Goal: Task Accomplishment & Management: Use online tool/utility

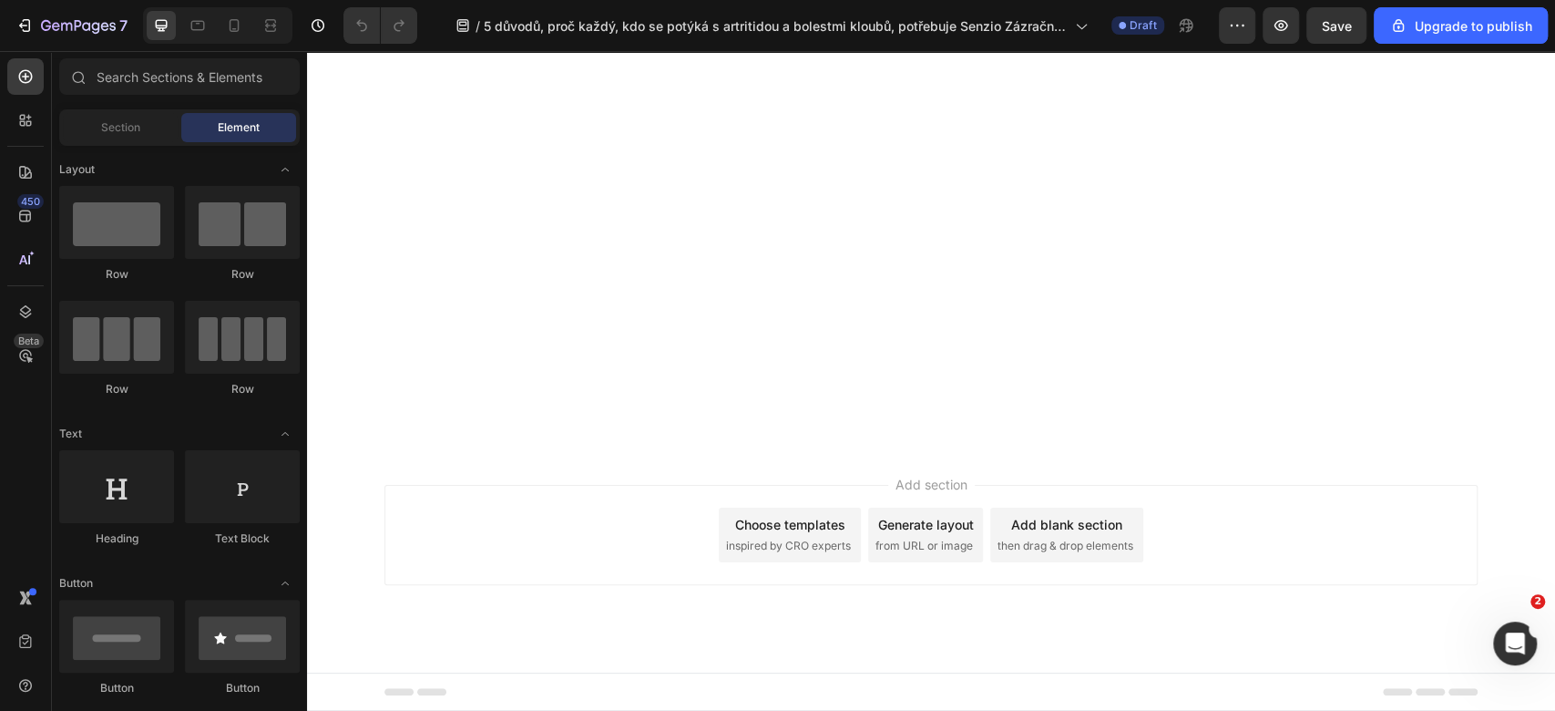
scroll to position [12692, 0]
click at [1246, 20] on icon "button" at bounding box center [1237, 25] width 18 height 18
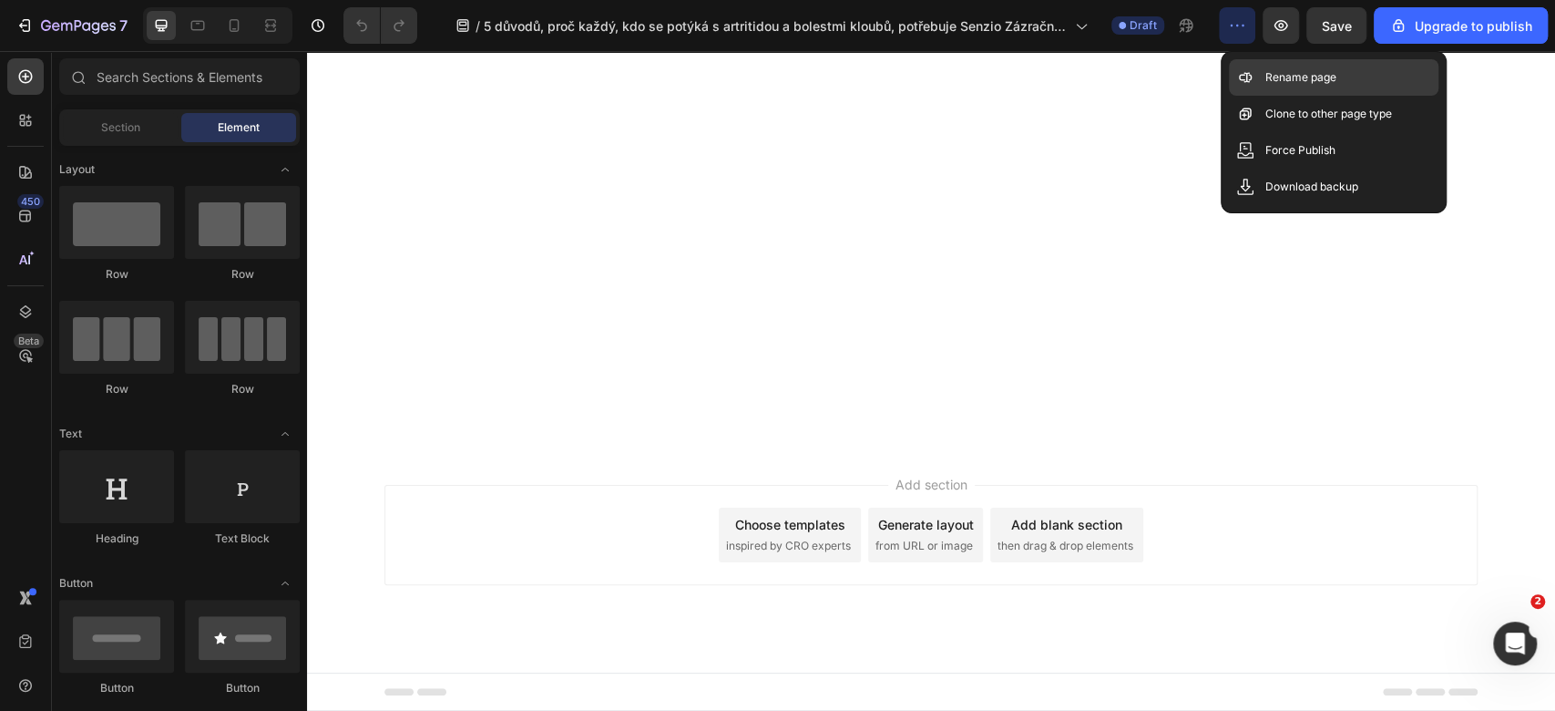
click at [1275, 85] on p "Rename page" at bounding box center [1301, 77] width 71 height 18
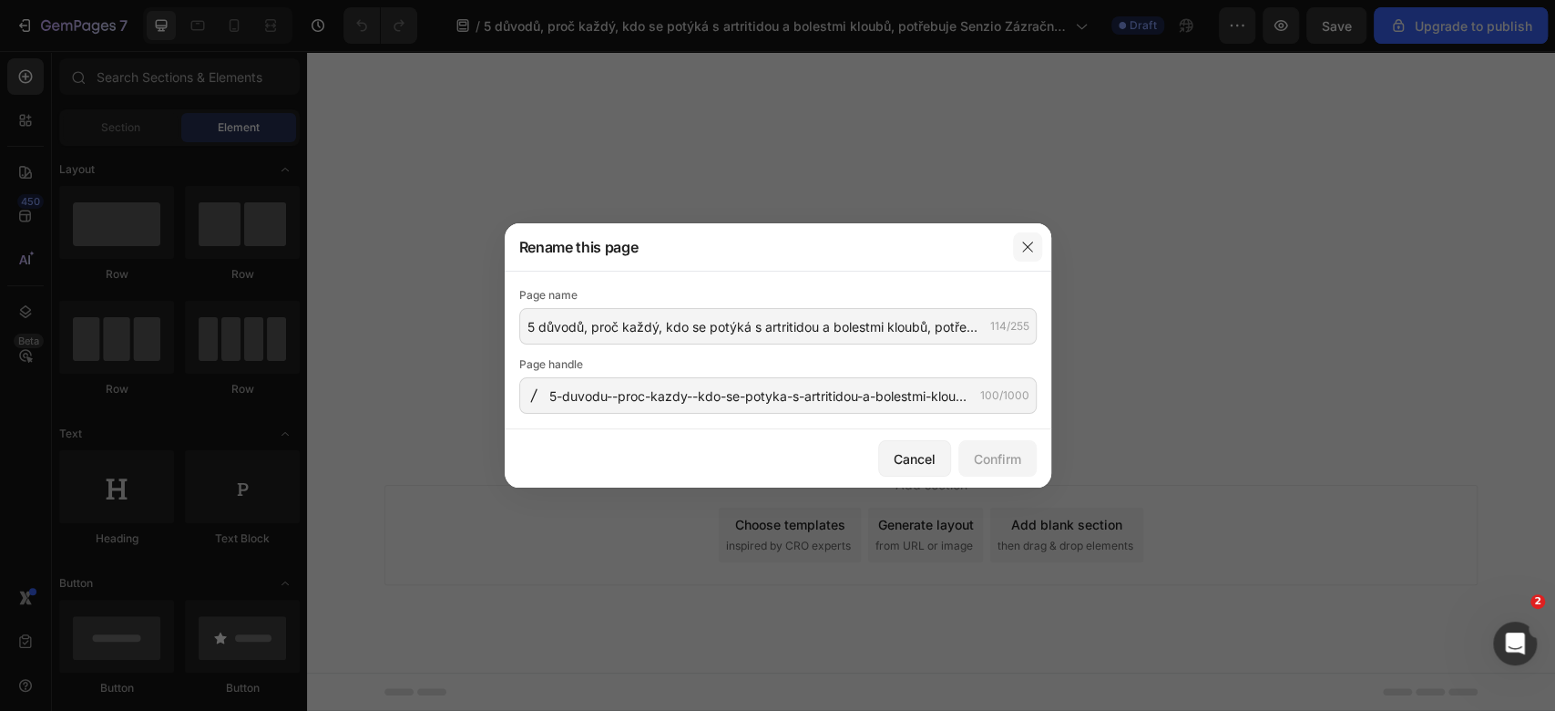
click at [1022, 254] on button "button" at bounding box center [1027, 246] width 29 height 29
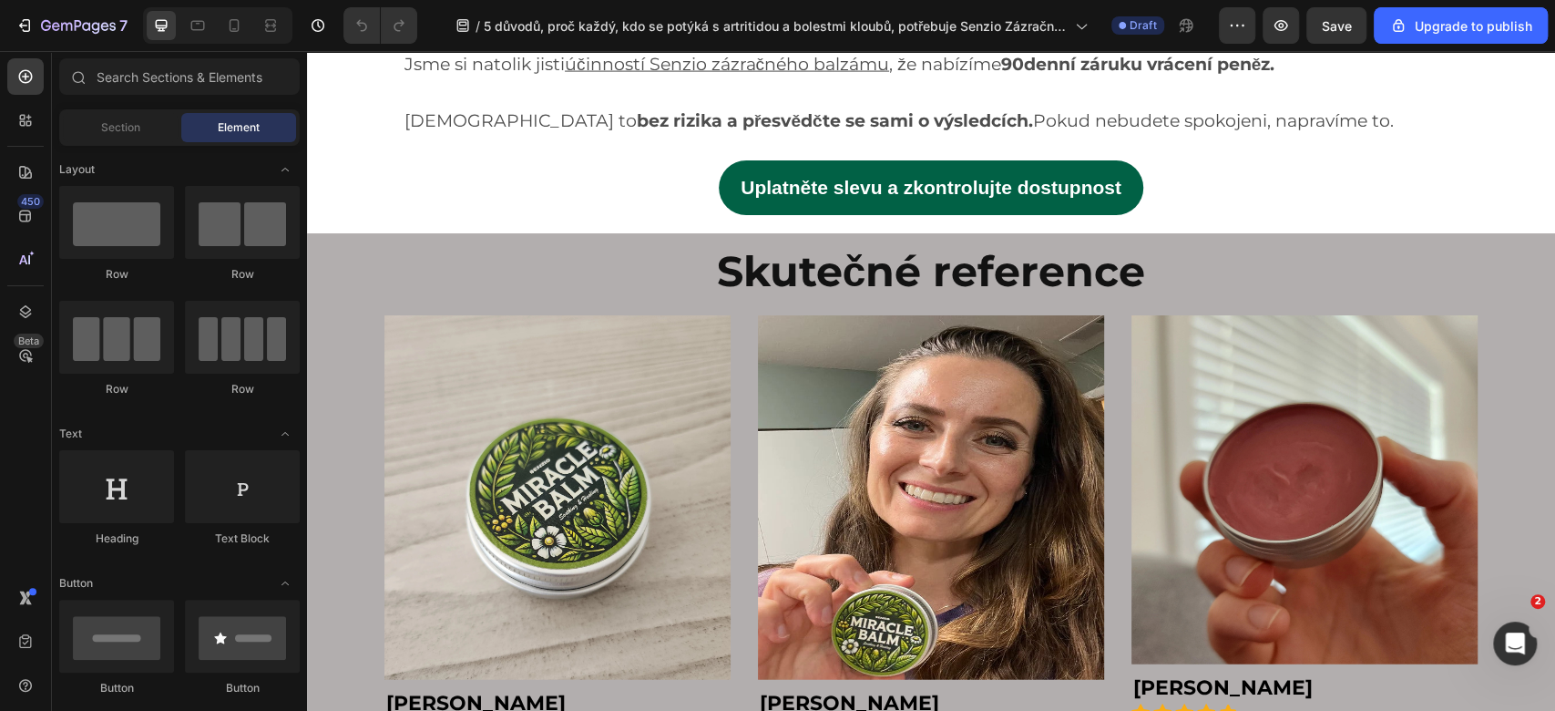
scroll to position [7333, 0]
drag, startPoint x: 566, startPoint y: 359, endPoint x: 451, endPoint y: 323, distance: 120.2
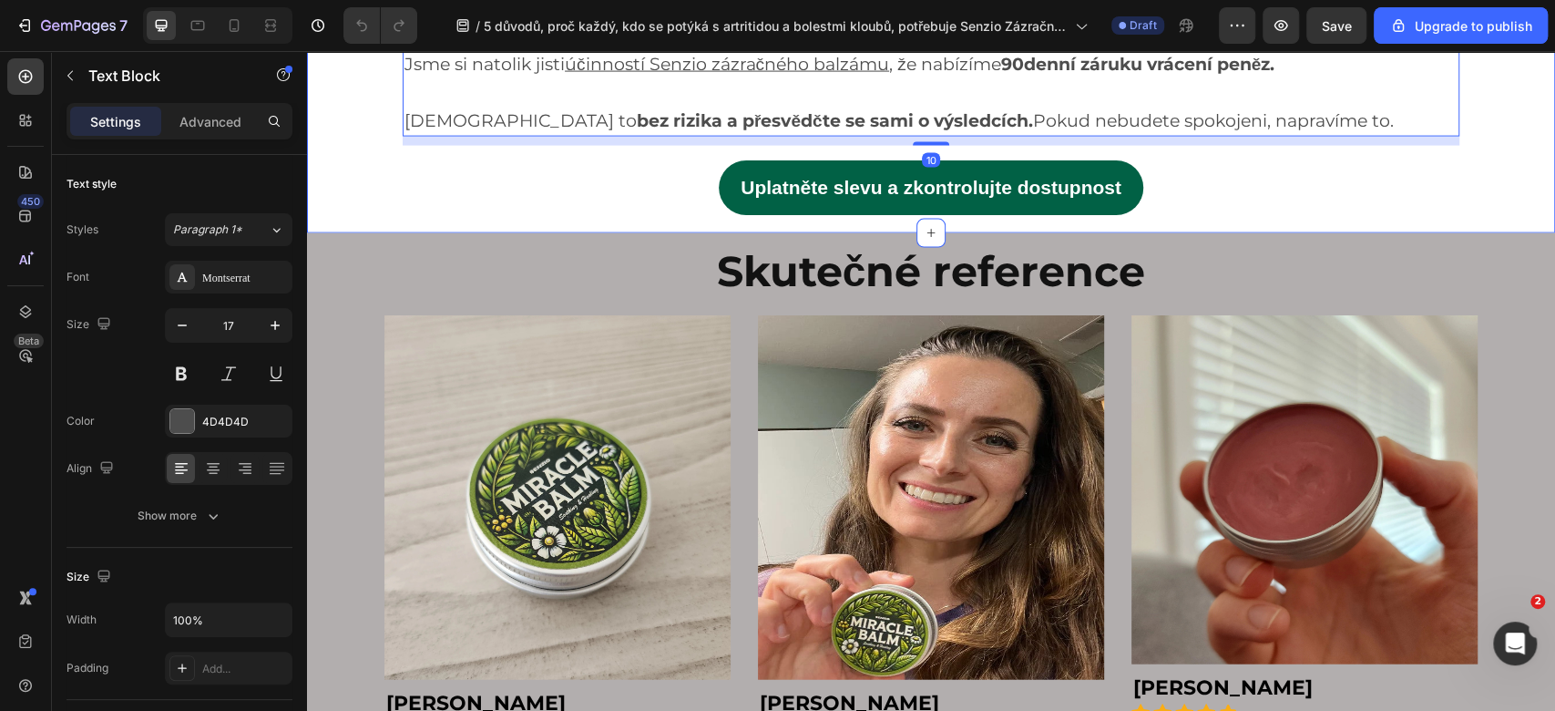
click at [332, 233] on div "Ušetřete peníze a čas Heading Image Senzio zázračný balzám nabízí cenově dostup…" at bounding box center [931, 34] width 1248 height 398
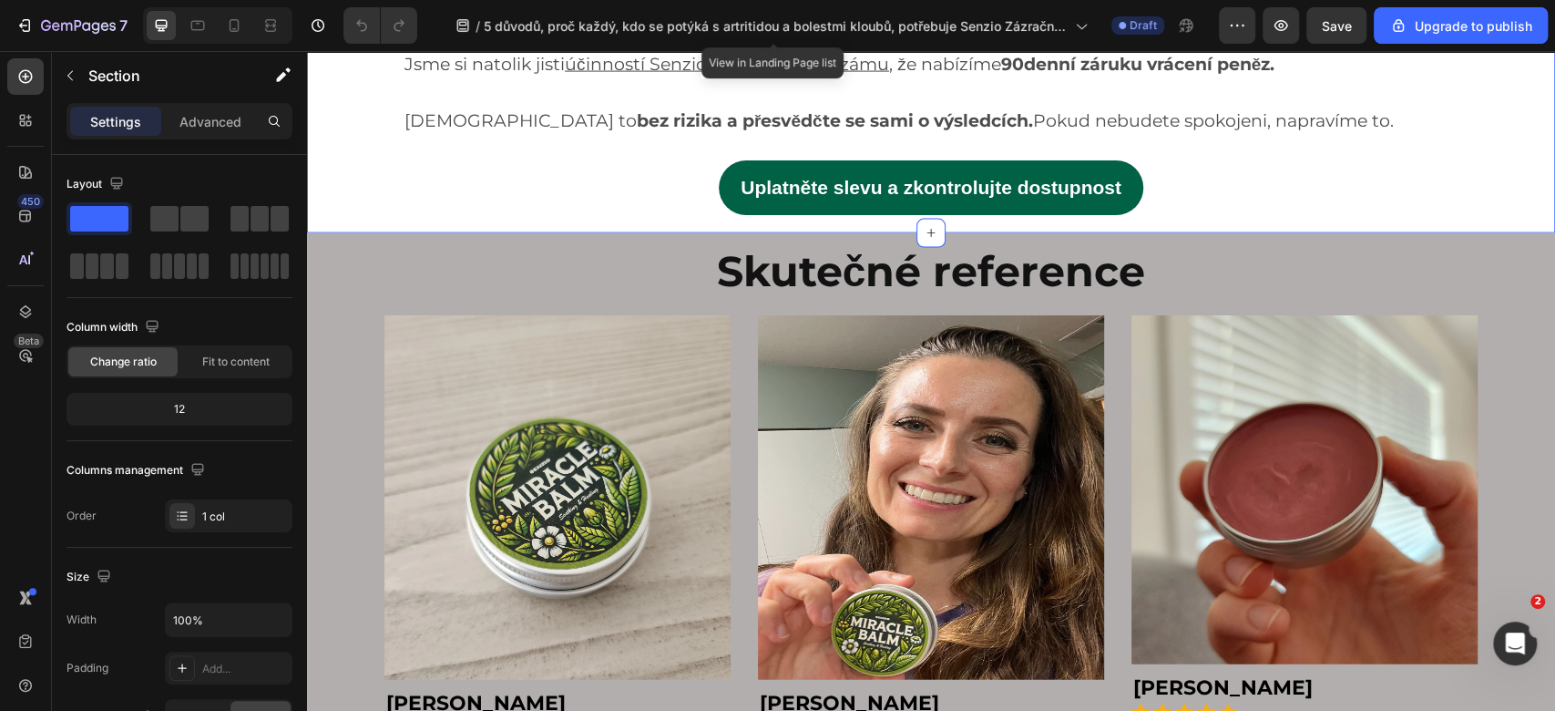
click at [1238, 46] on div "7 / 5 důvodů, proč každý, kdo se potýká s artritidou a bolestmi kloubů, potřebu…" at bounding box center [777, 26] width 1555 height 52
click at [1294, 32] on button "button" at bounding box center [1281, 25] width 36 height 36
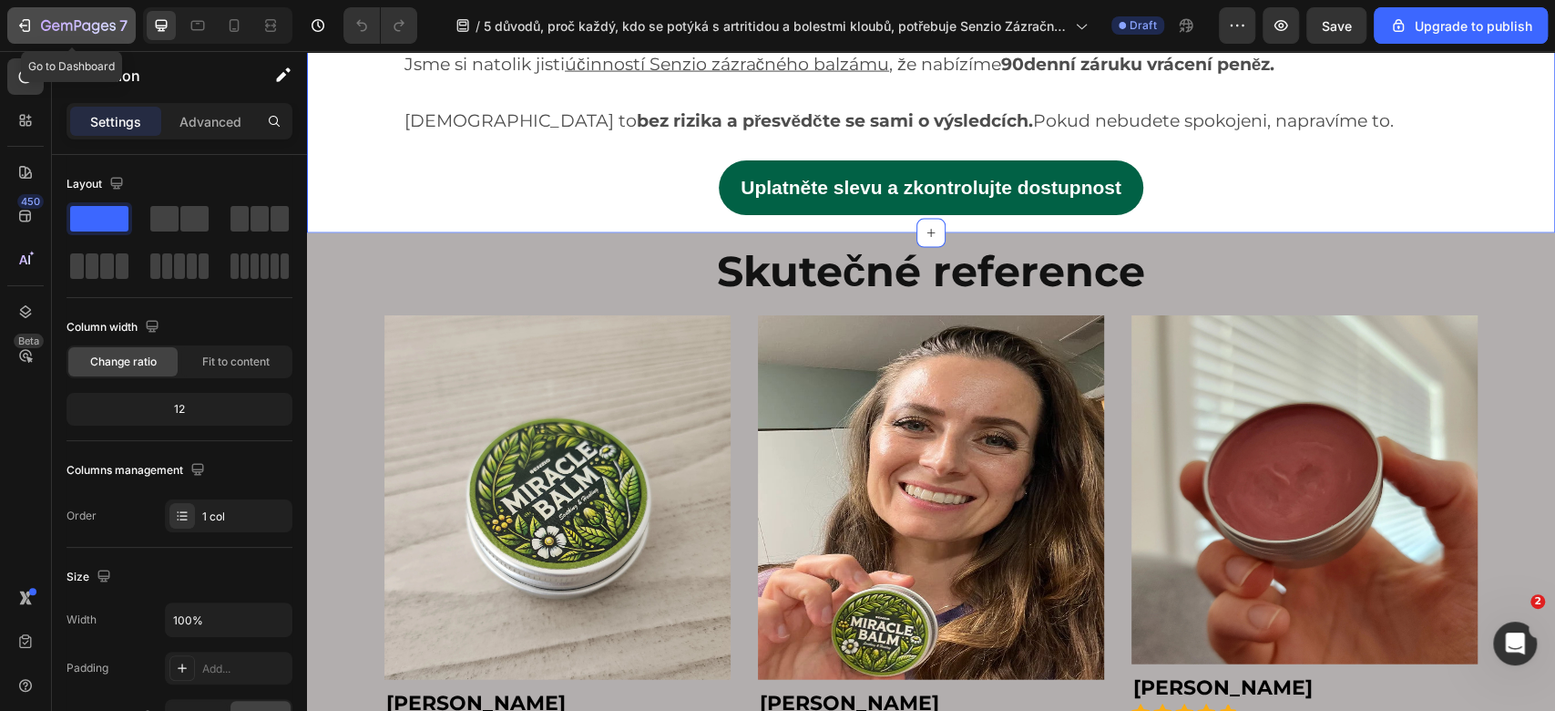
click at [36, 18] on div "7" at bounding box center [71, 26] width 112 height 22
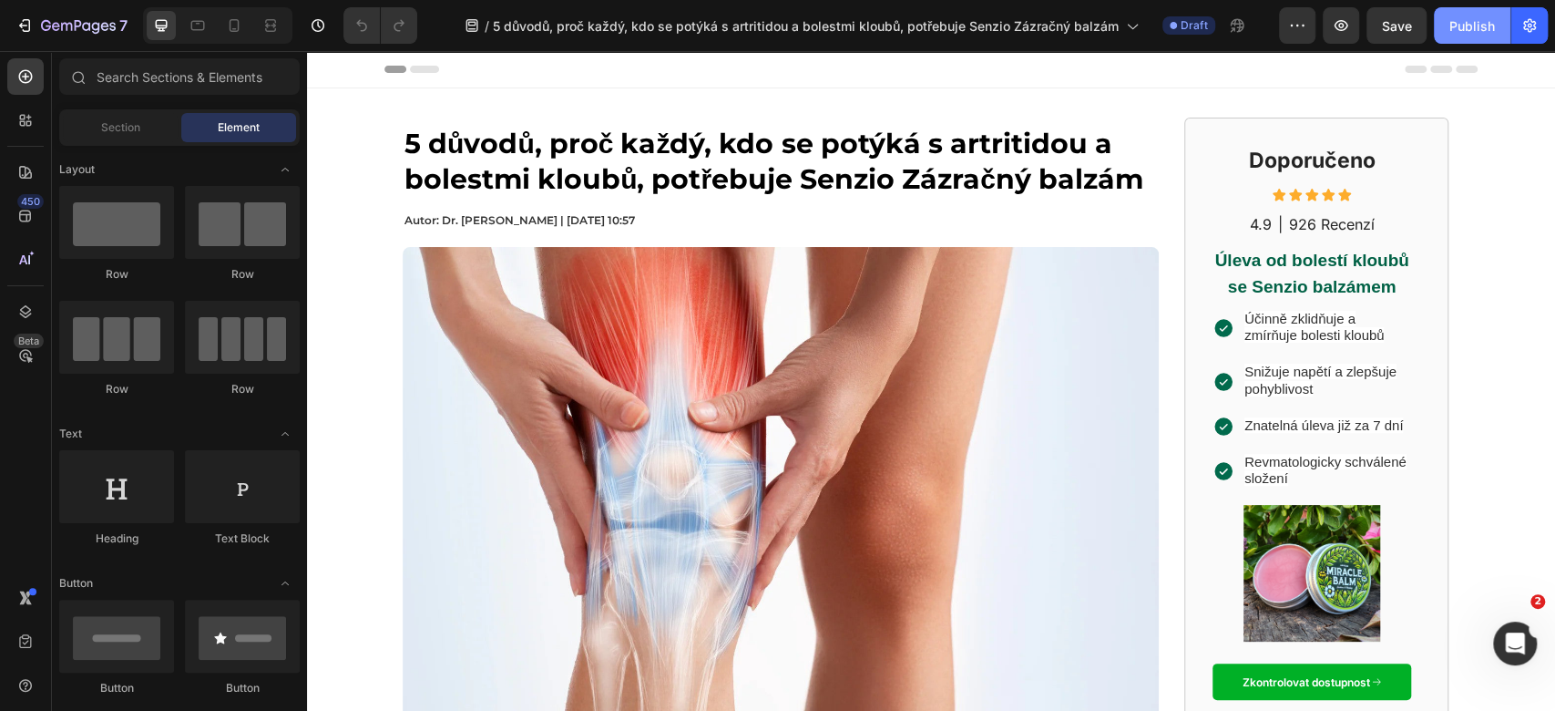
click at [1461, 36] on button "Publish" at bounding box center [1472, 25] width 77 height 36
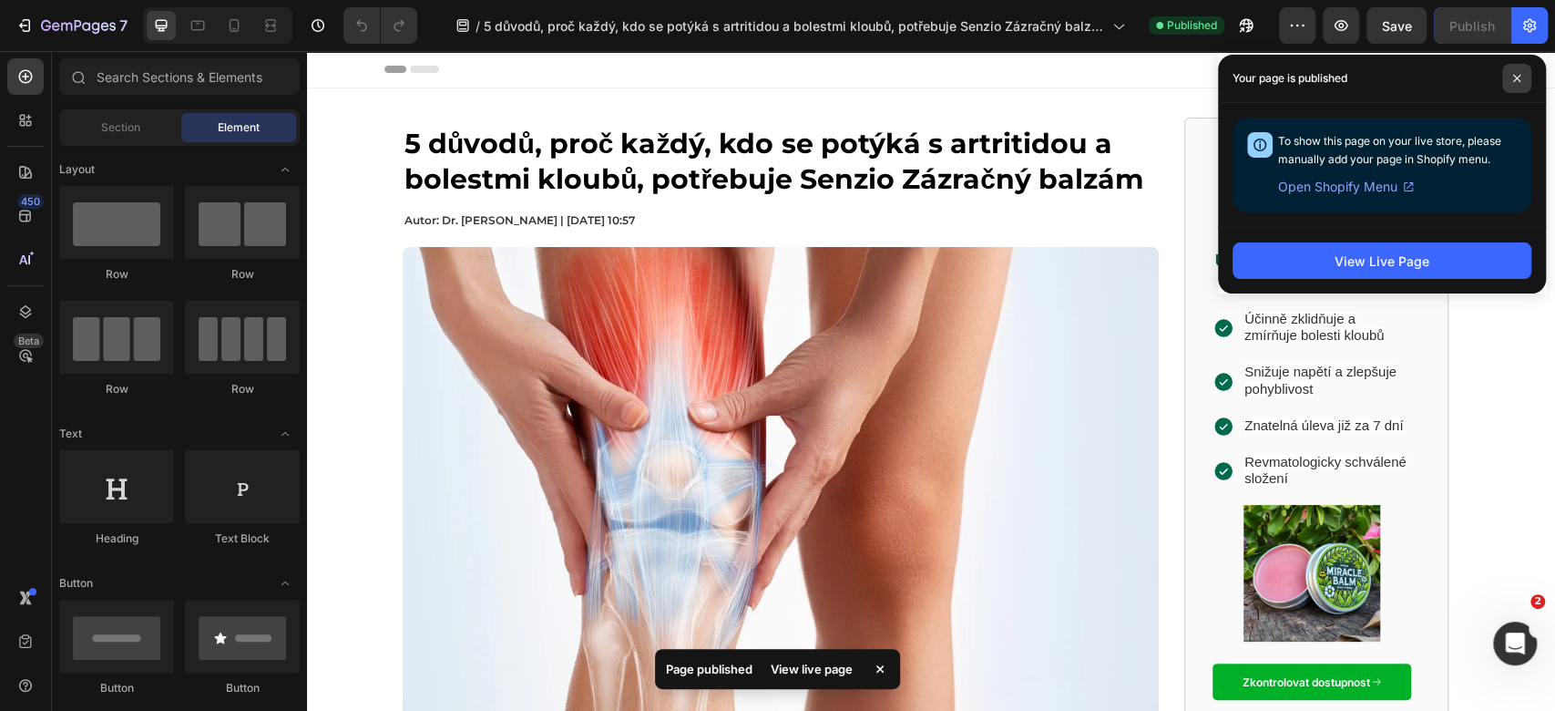
click at [1513, 84] on span at bounding box center [1516, 78] width 29 height 29
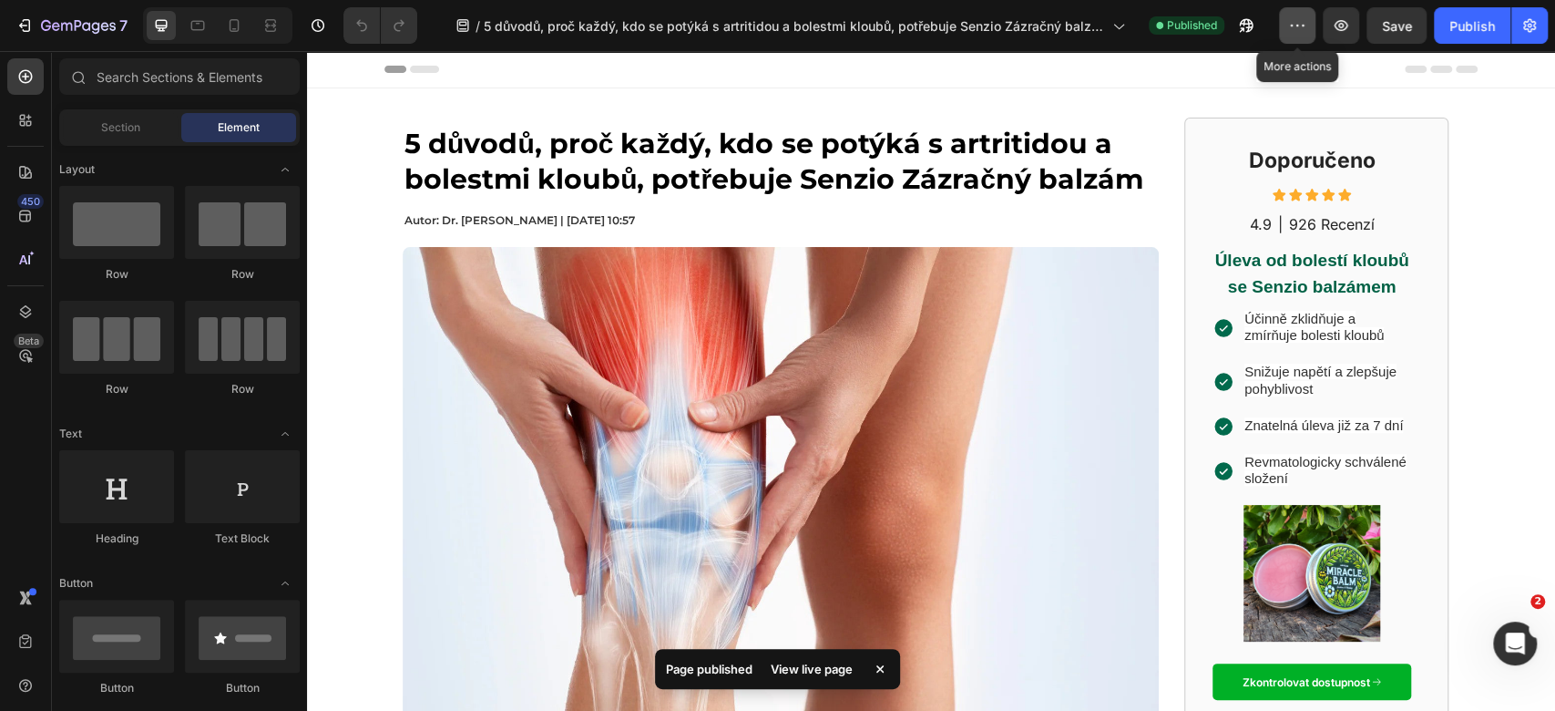
click at [1299, 33] on icon "button" at bounding box center [1297, 25] width 18 height 18
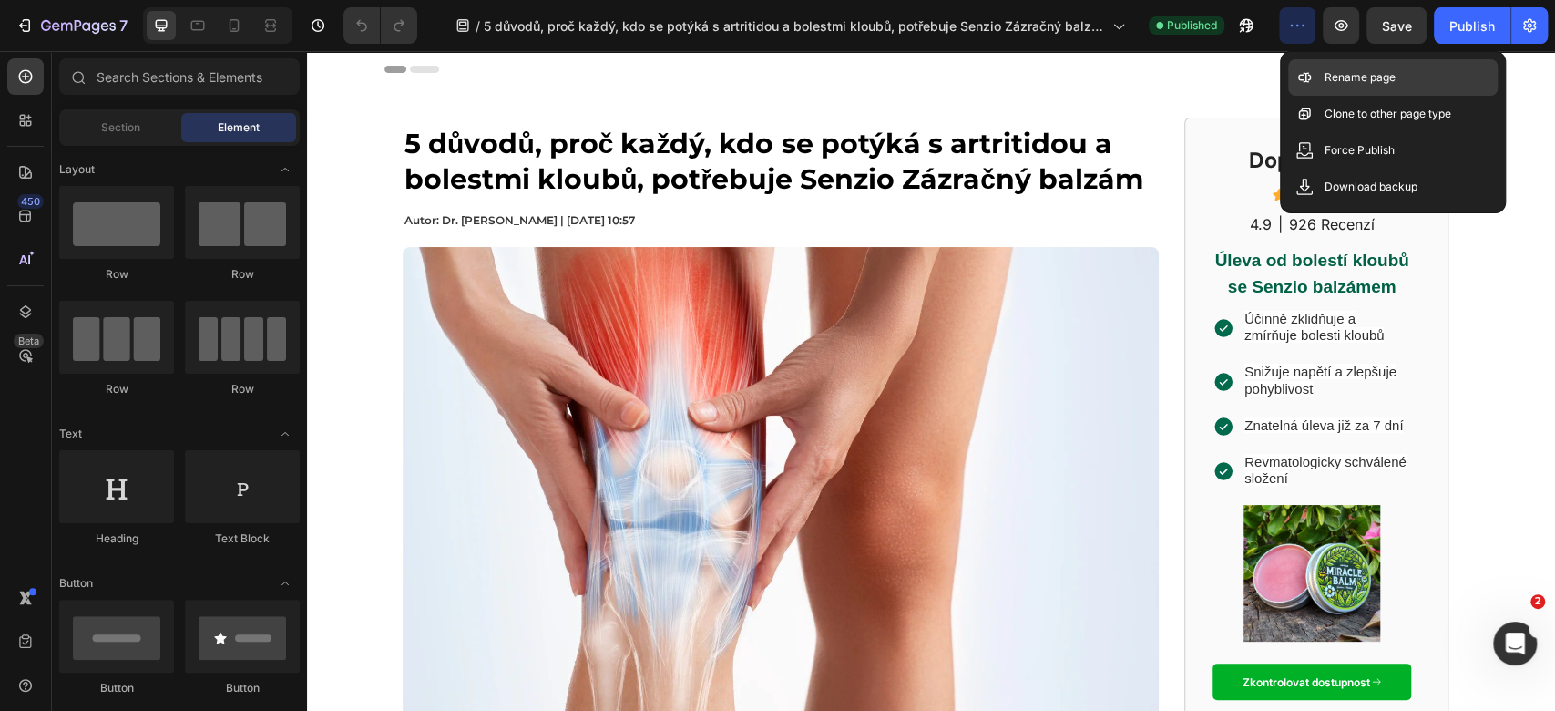
click at [1328, 79] on p "Rename page" at bounding box center [1360, 77] width 71 height 18
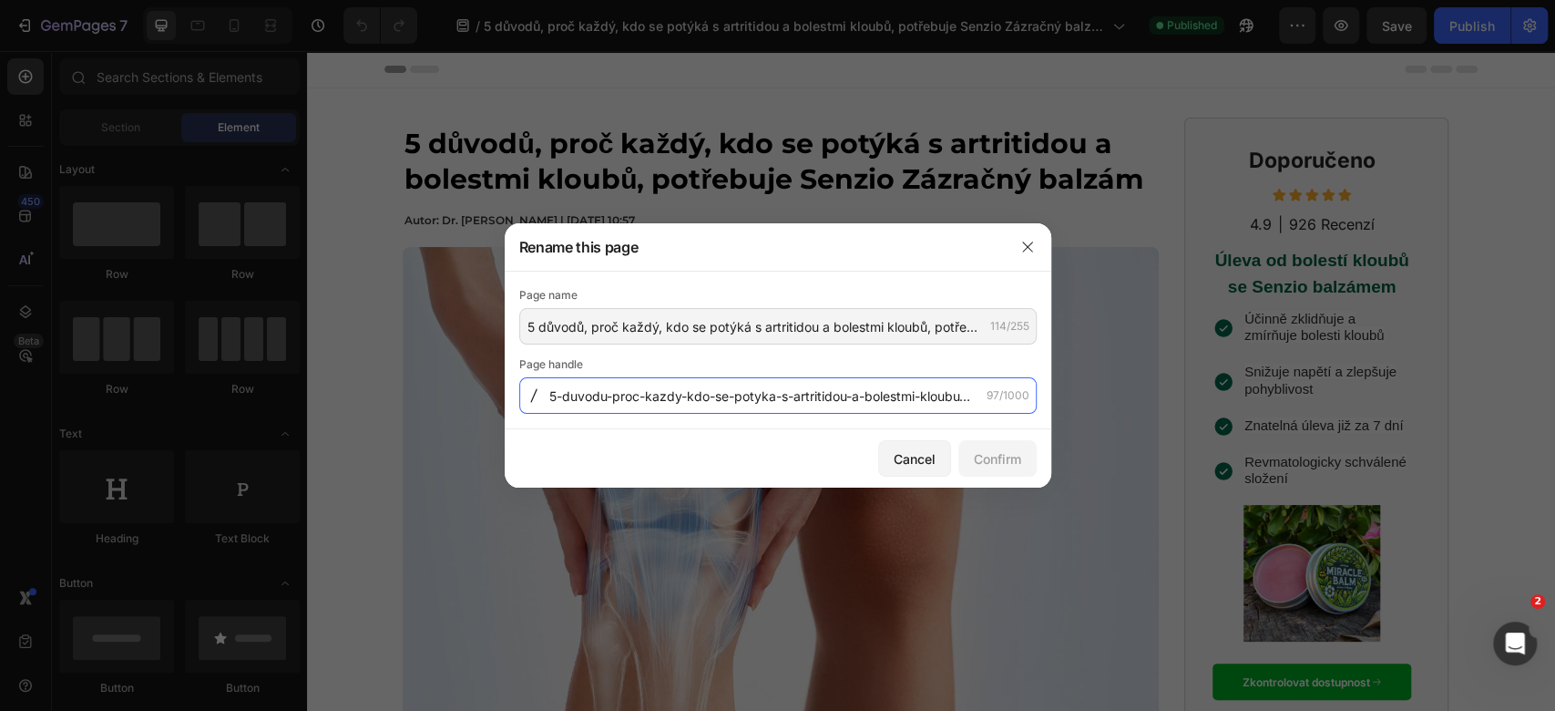
click at [798, 385] on input "5-duvodu-proc-kazdy-kdo-se-potyka-s-artritidou-a-bolestmi-kloubu-potrebuje-senz…" at bounding box center [778, 395] width 518 height 36
click at [1024, 243] on icon "button" at bounding box center [1027, 247] width 15 height 15
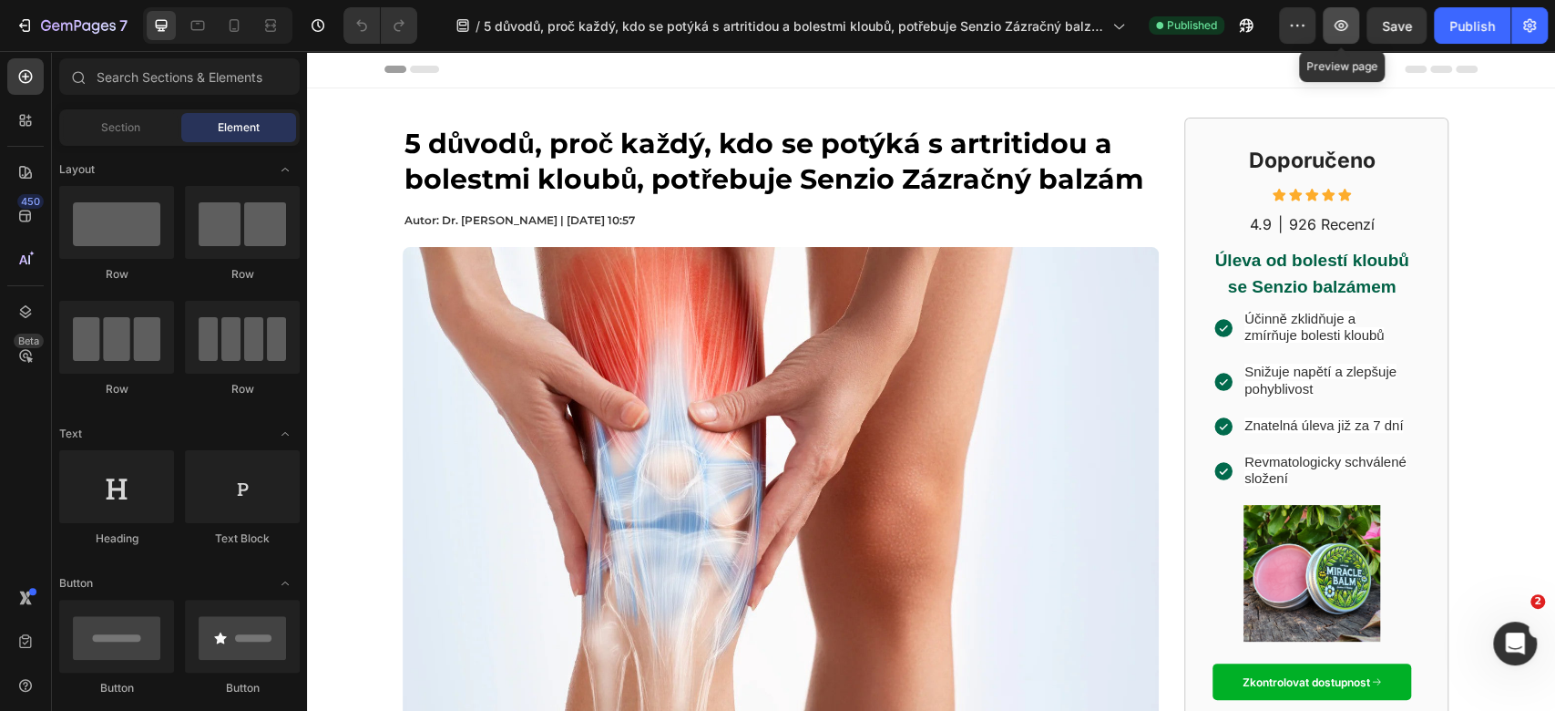
click at [1351, 26] on button "button" at bounding box center [1341, 25] width 36 height 36
